Goal: Transaction & Acquisition: Purchase product/service

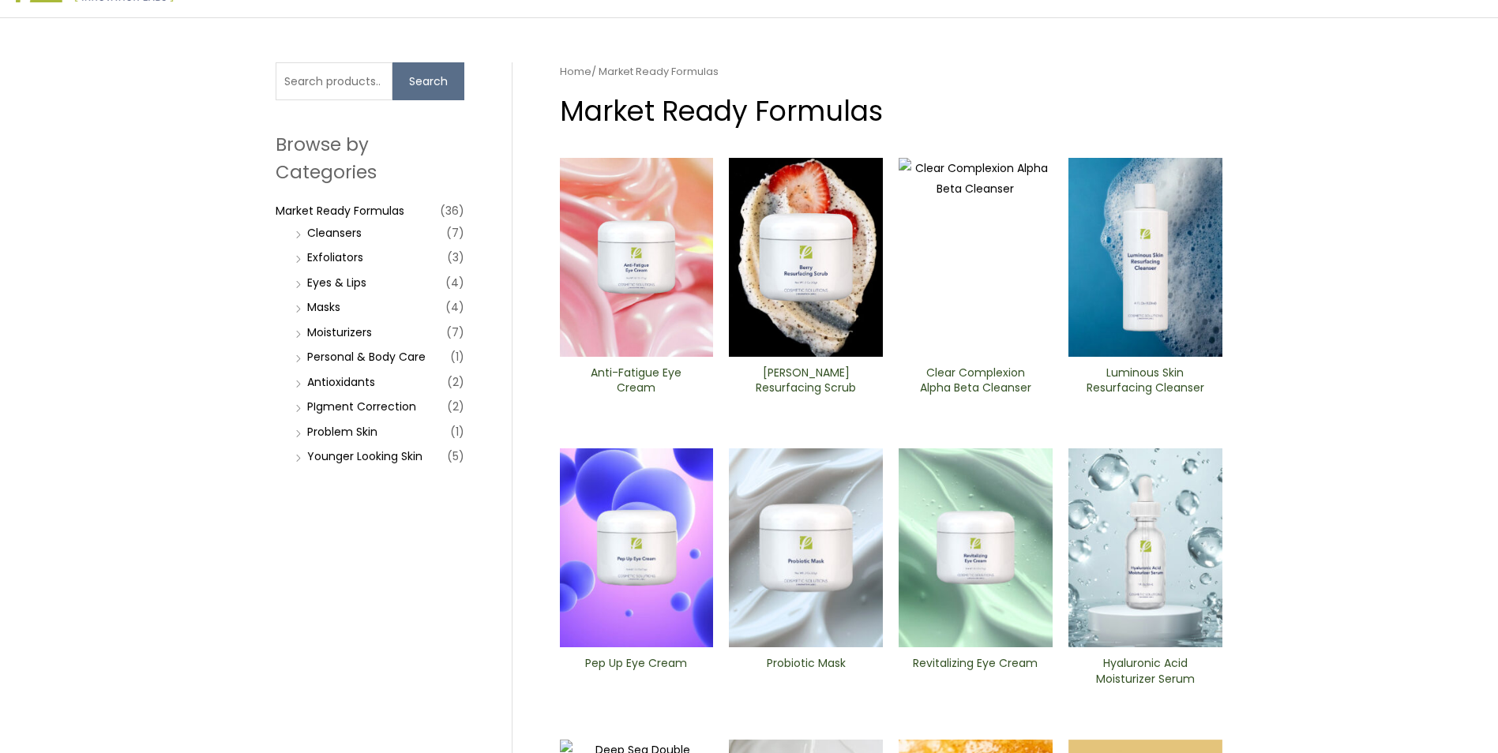
click at [809, 381] on h2 "[PERSON_NAME] Resurfacing Scrub" at bounding box center [805, 381] width 127 height 30
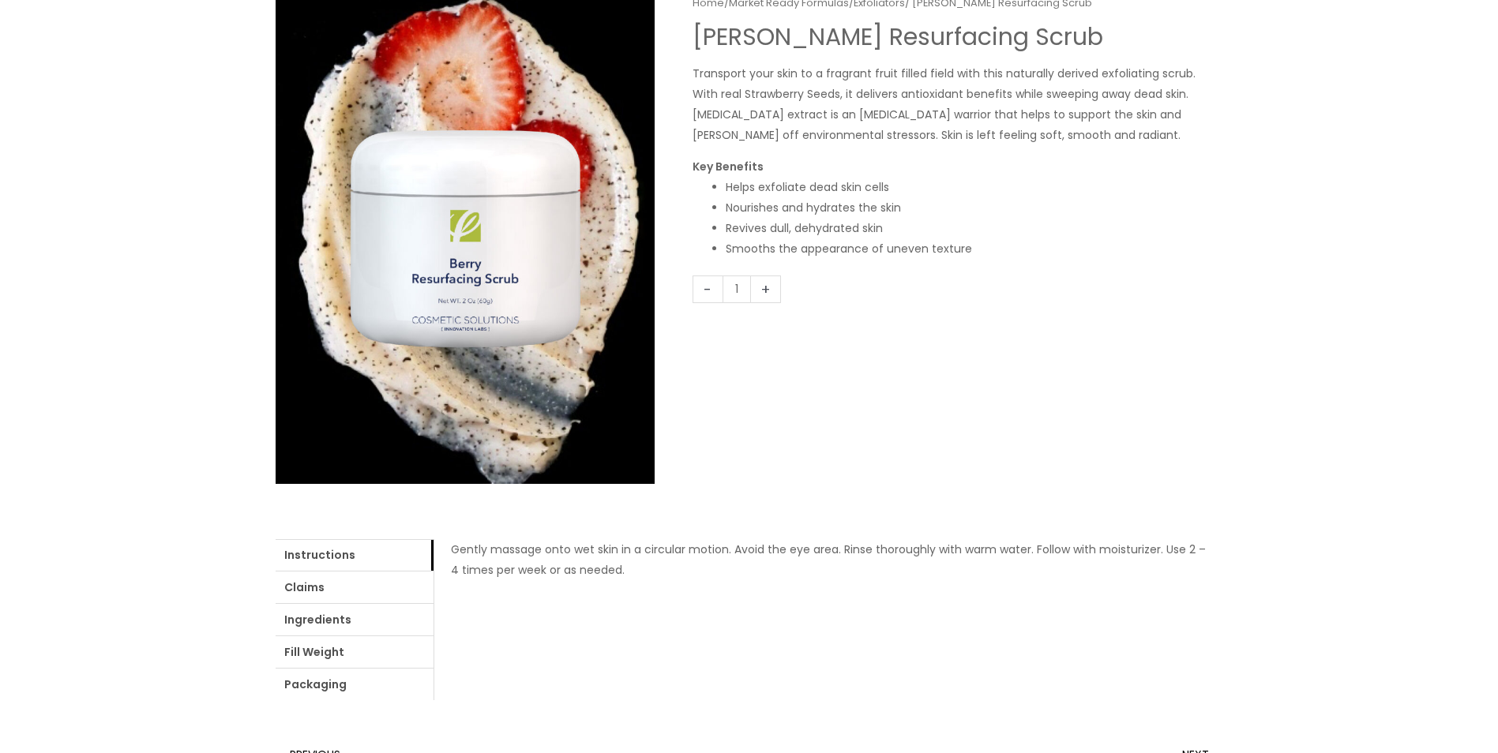
scroll to position [316, 0]
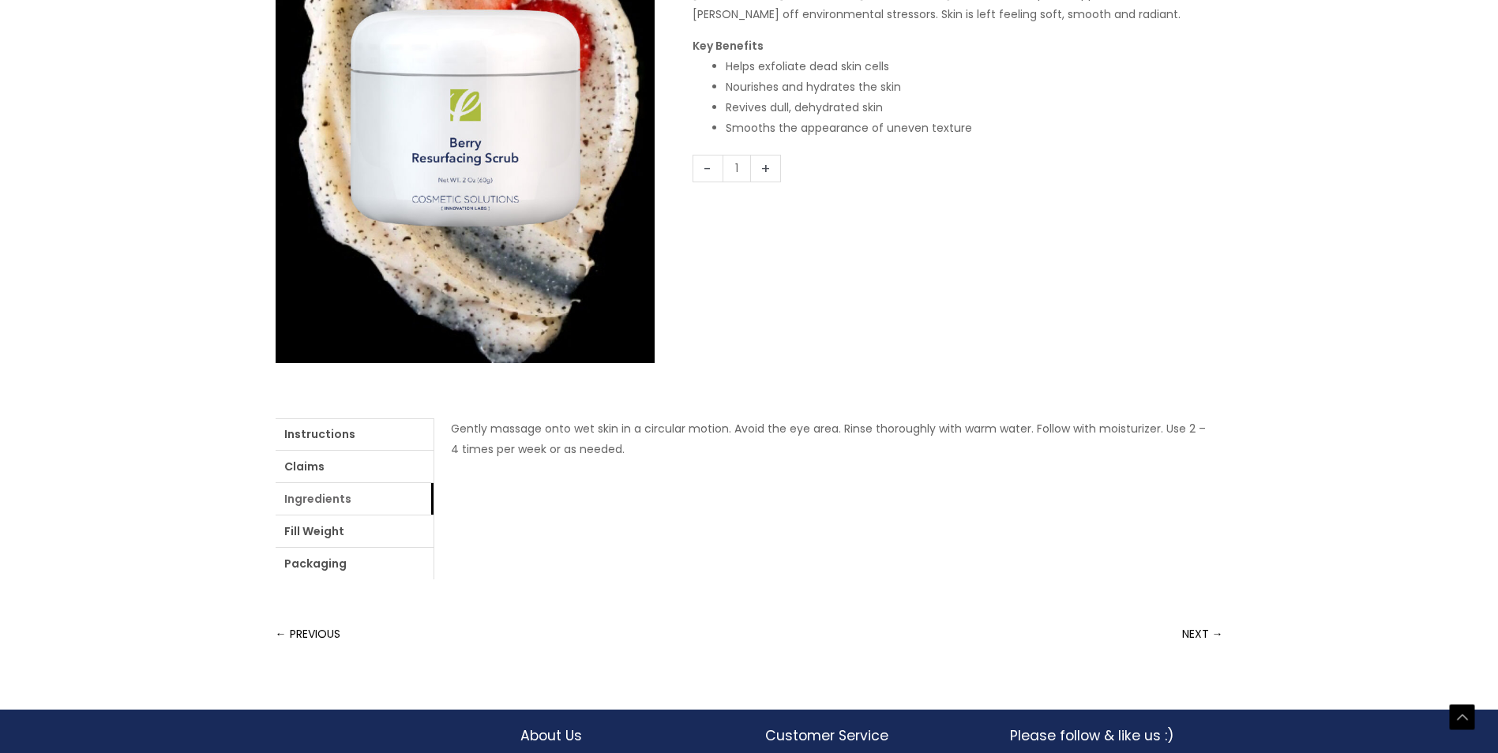
click at [329, 499] on link "Ingredients" at bounding box center [355, 499] width 158 height 32
click at [840, 429] on link "login" at bounding box center [836, 429] width 26 height 16
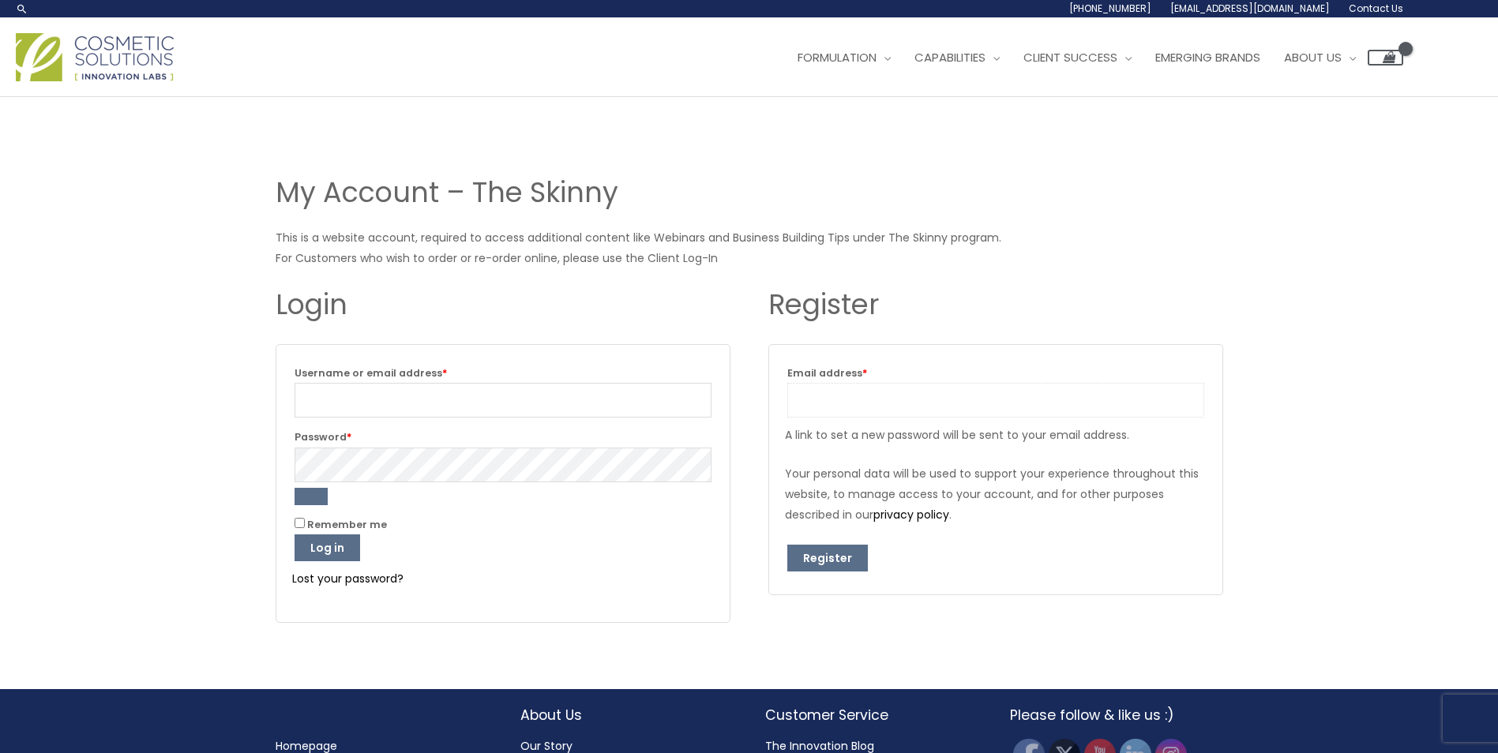
click at [853, 402] on input "Email address * Required" at bounding box center [995, 400] width 417 height 35
click at [123, 226] on div "My Account – The Skinny This is a website account, required to access additiona…" at bounding box center [749, 393] width 1498 height 592
